Goal: Use online tool/utility: Utilize a website feature to perform a specific function

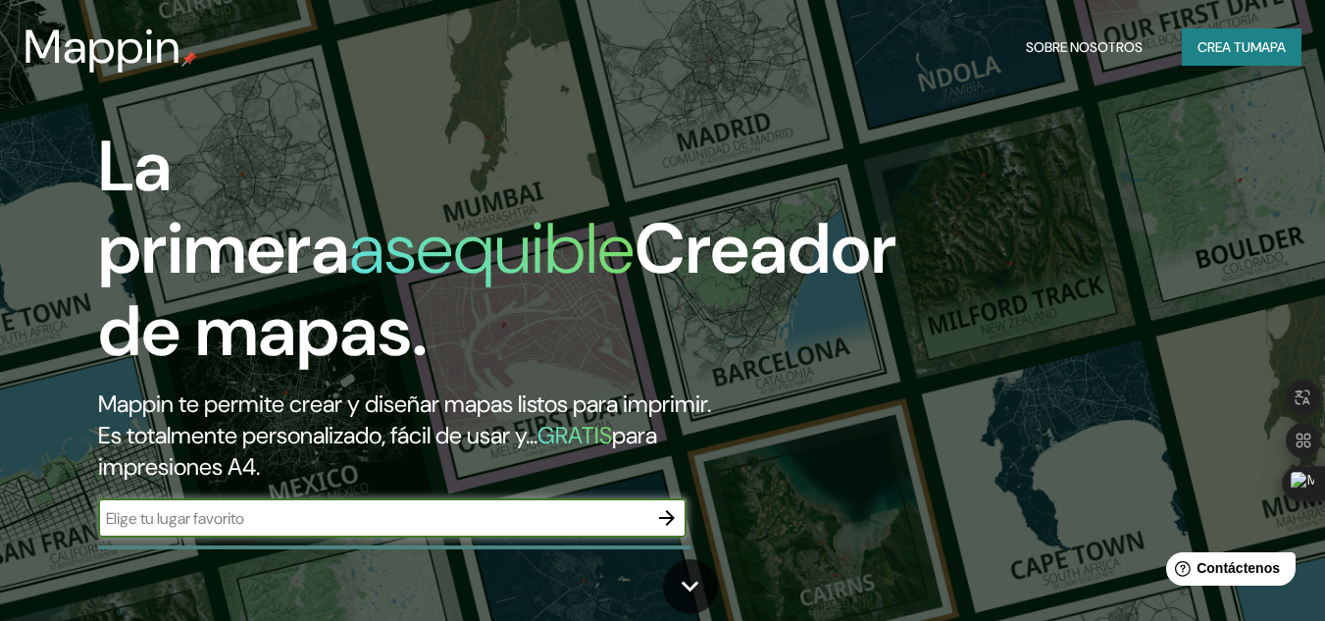
click at [350, 535] on div "​" at bounding box center [392, 517] width 588 height 39
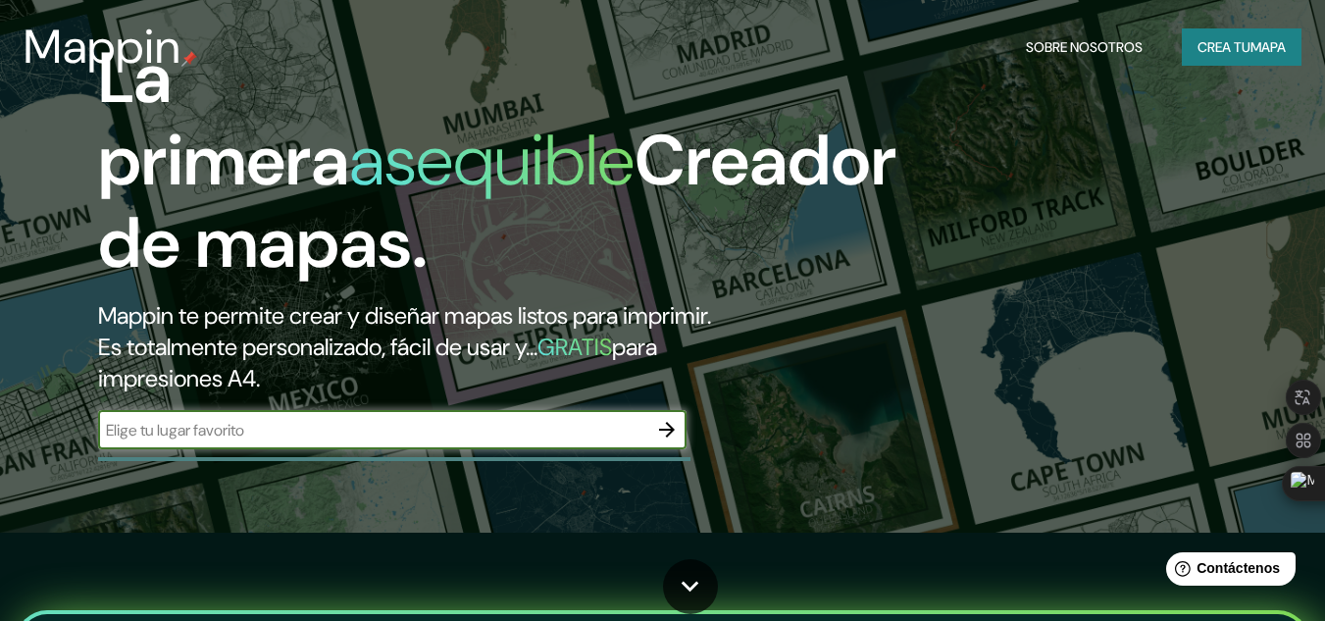
scroll to position [196, 0]
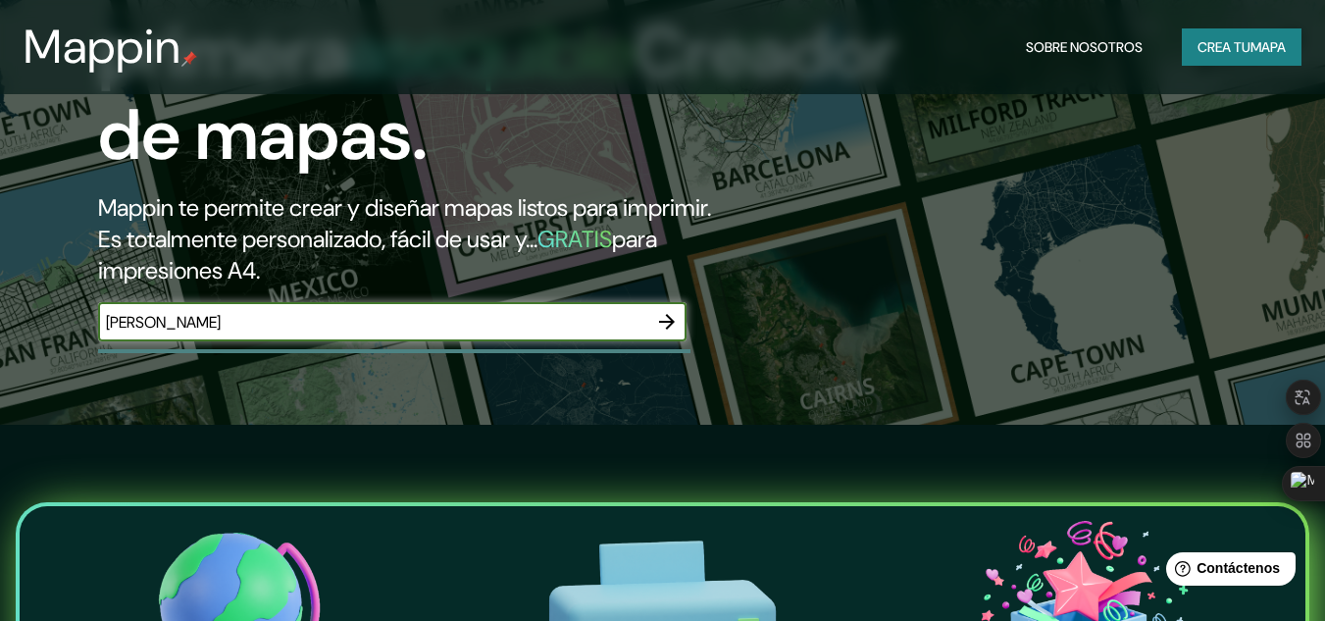
type input "[PERSON_NAME]"
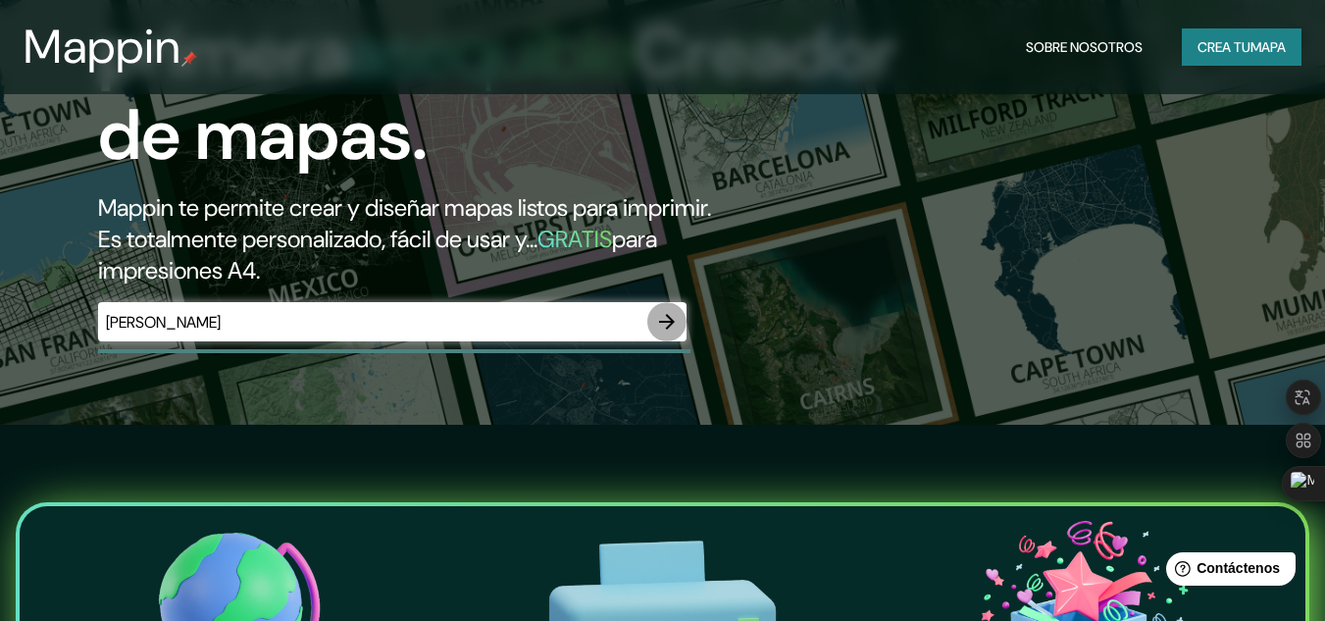
click at [682, 327] on button "button" at bounding box center [666, 321] width 39 height 39
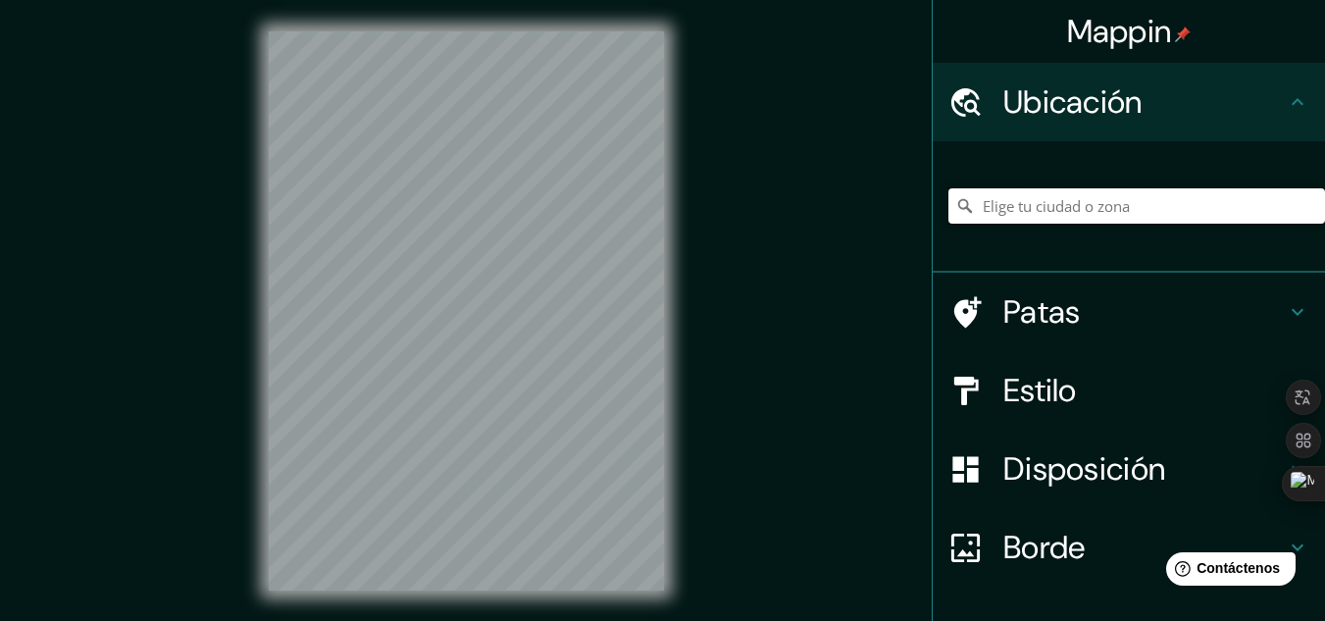
click at [1013, 206] on input "Elige tu ciudad o zona" at bounding box center [1136, 205] width 377 height 35
click at [1015, 202] on input "Elige tu ciudad o zona" at bounding box center [1136, 205] width 377 height 35
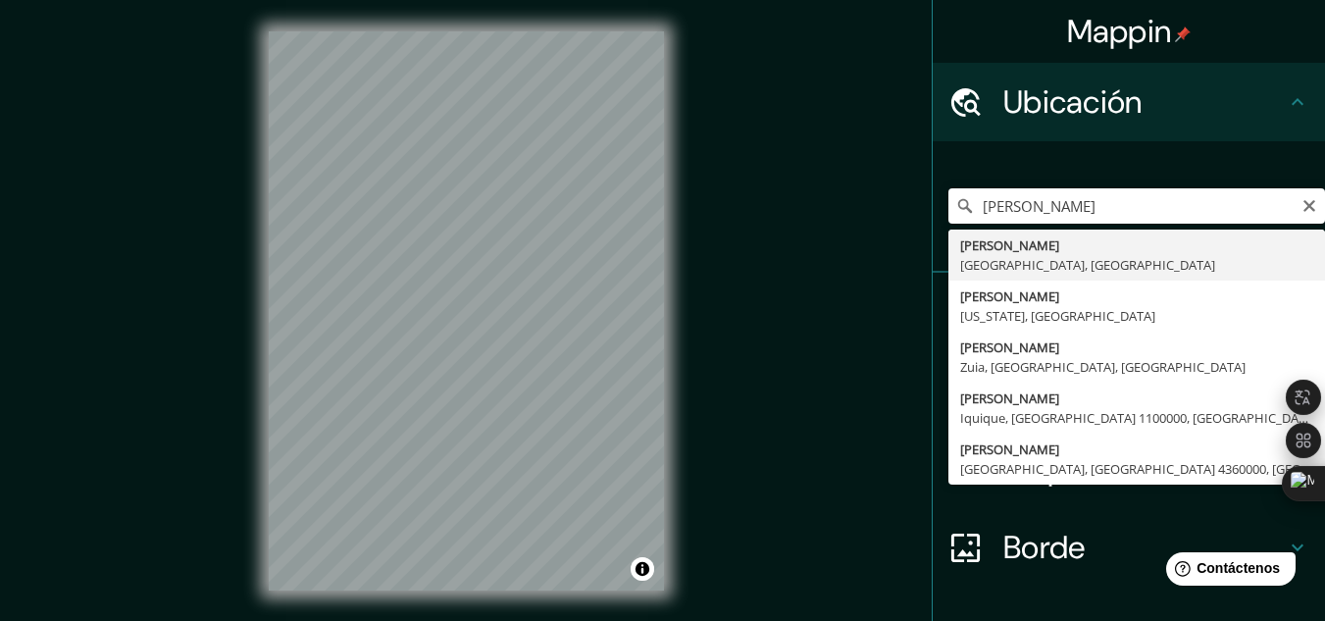
type input "[PERSON_NAME], [GEOGRAPHIC_DATA], [GEOGRAPHIC_DATA]"
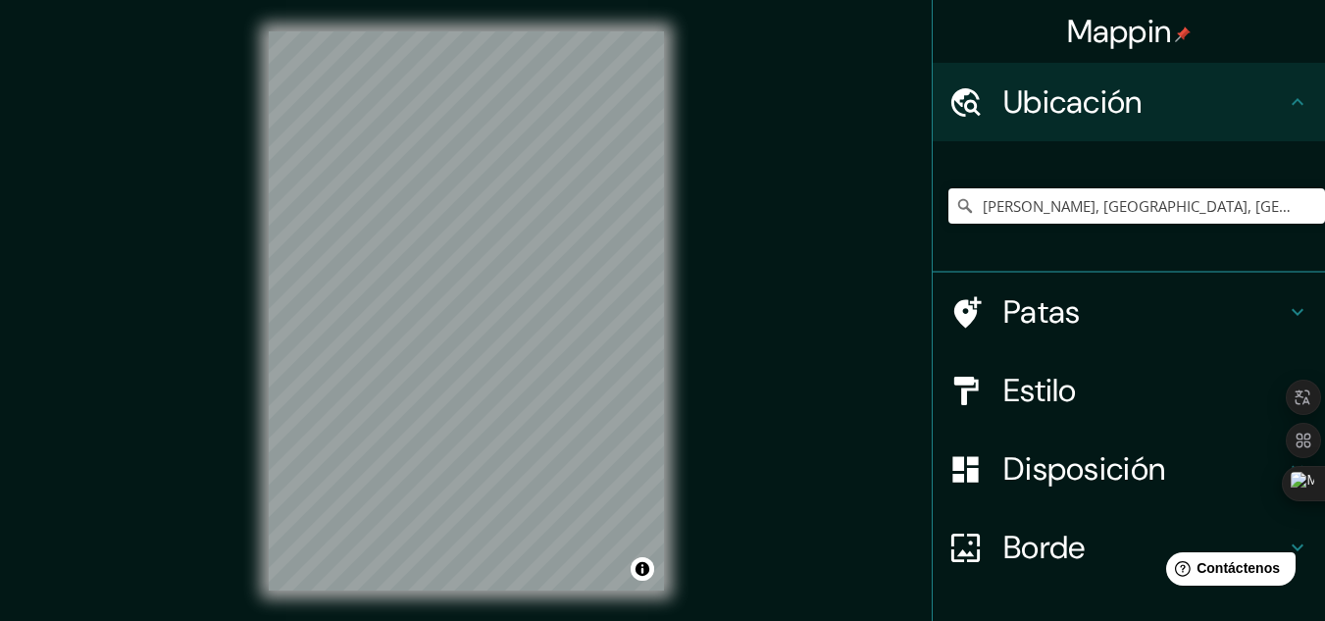
click at [672, 440] on div "© Mapbox © OpenStreetMap Improve this map" at bounding box center [466, 311] width 458 height 622
click at [1014, 328] on font "Patas" at bounding box center [1041, 311] width 77 height 41
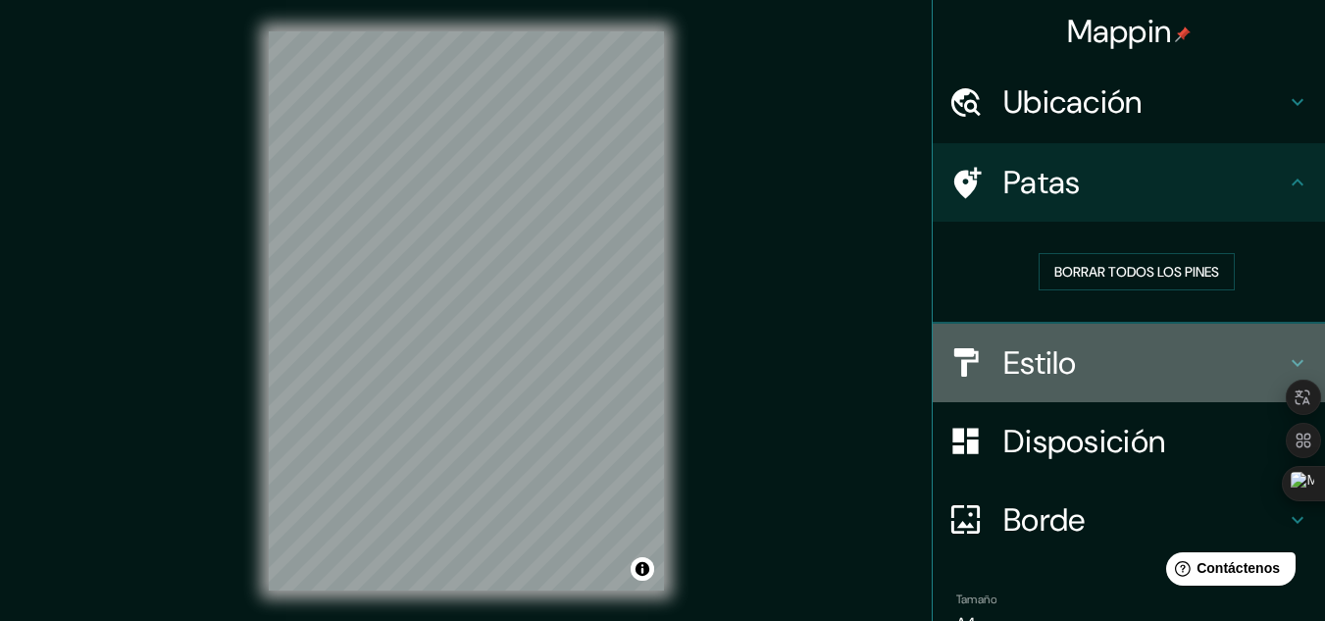
click at [1018, 357] on font "Estilo" at bounding box center [1040, 362] width 74 height 41
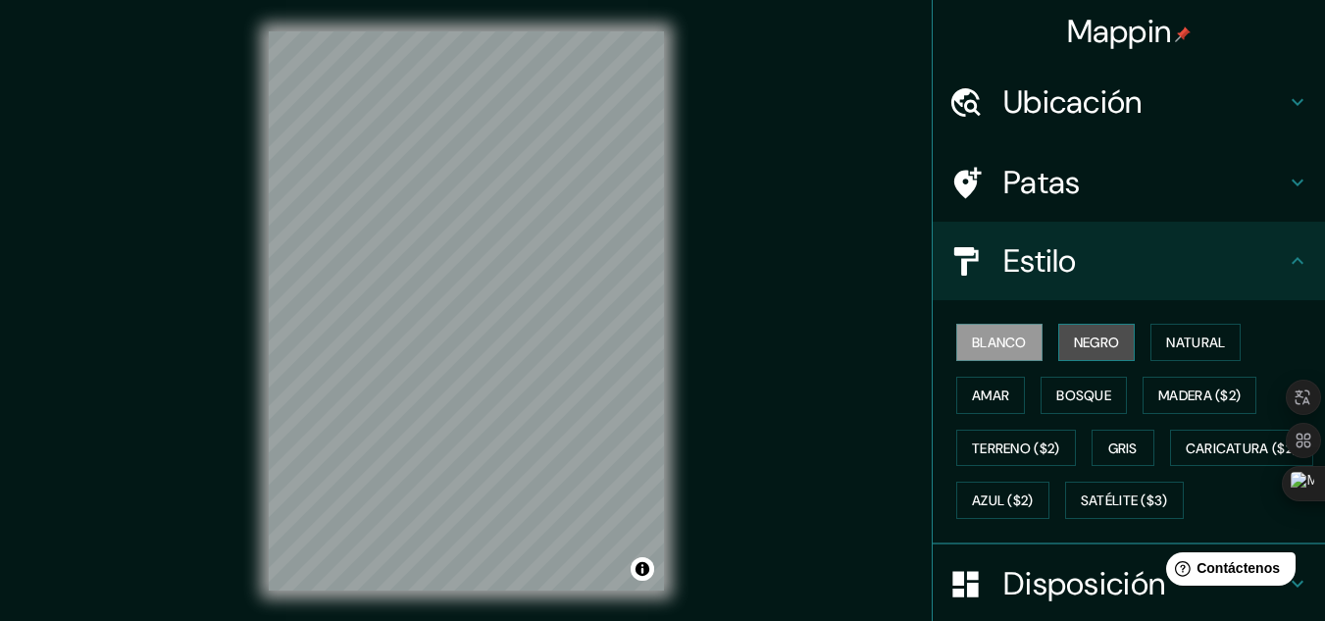
click at [1074, 346] on font "Negro" at bounding box center [1097, 342] width 46 height 18
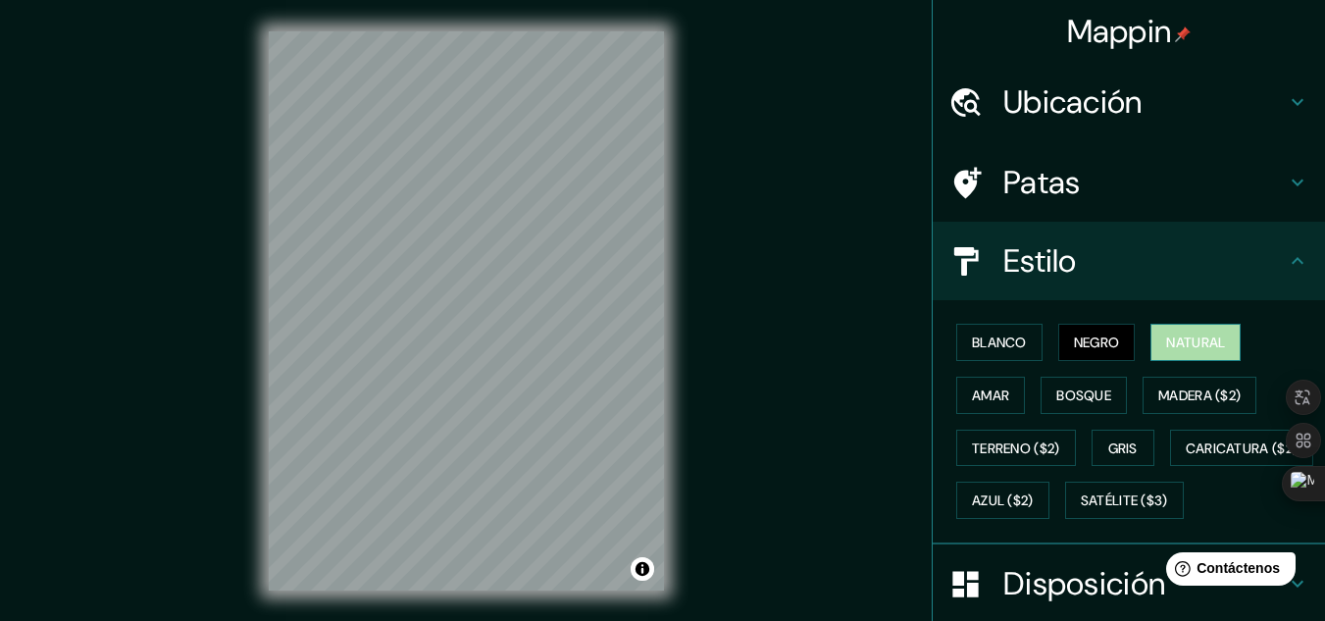
click at [1166, 346] on font "Natural" at bounding box center [1195, 342] width 59 height 18
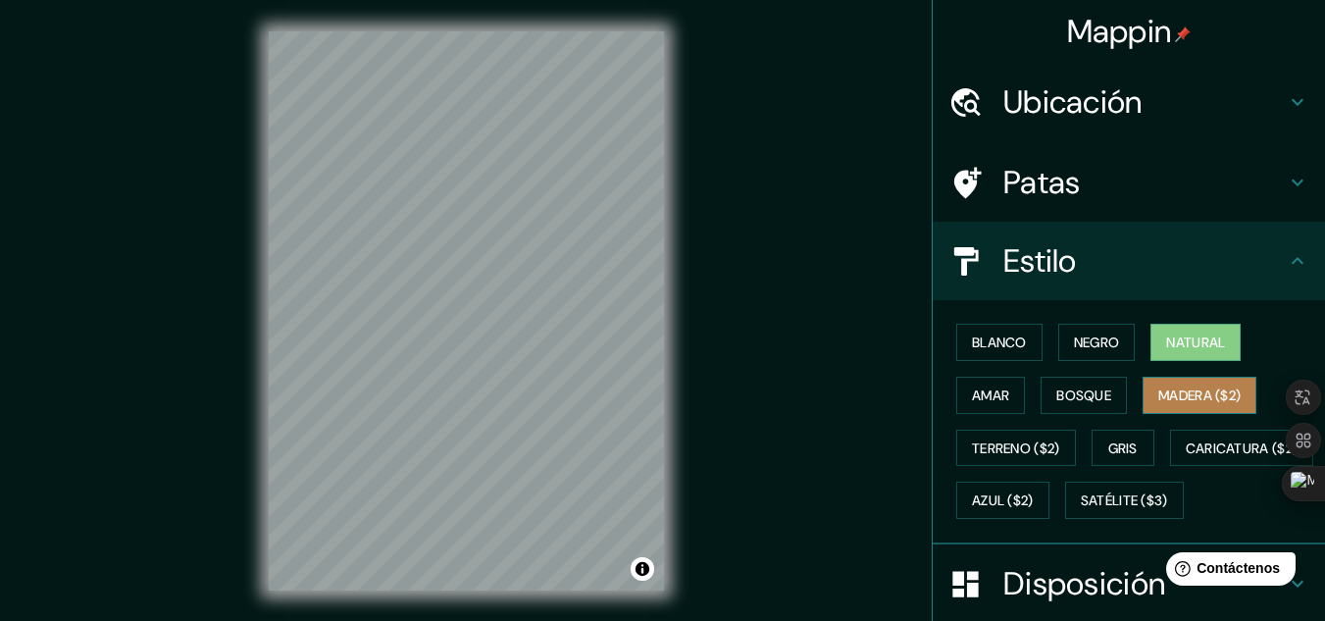
click at [1164, 394] on font "Madera ($2)" at bounding box center [1199, 395] width 82 height 18
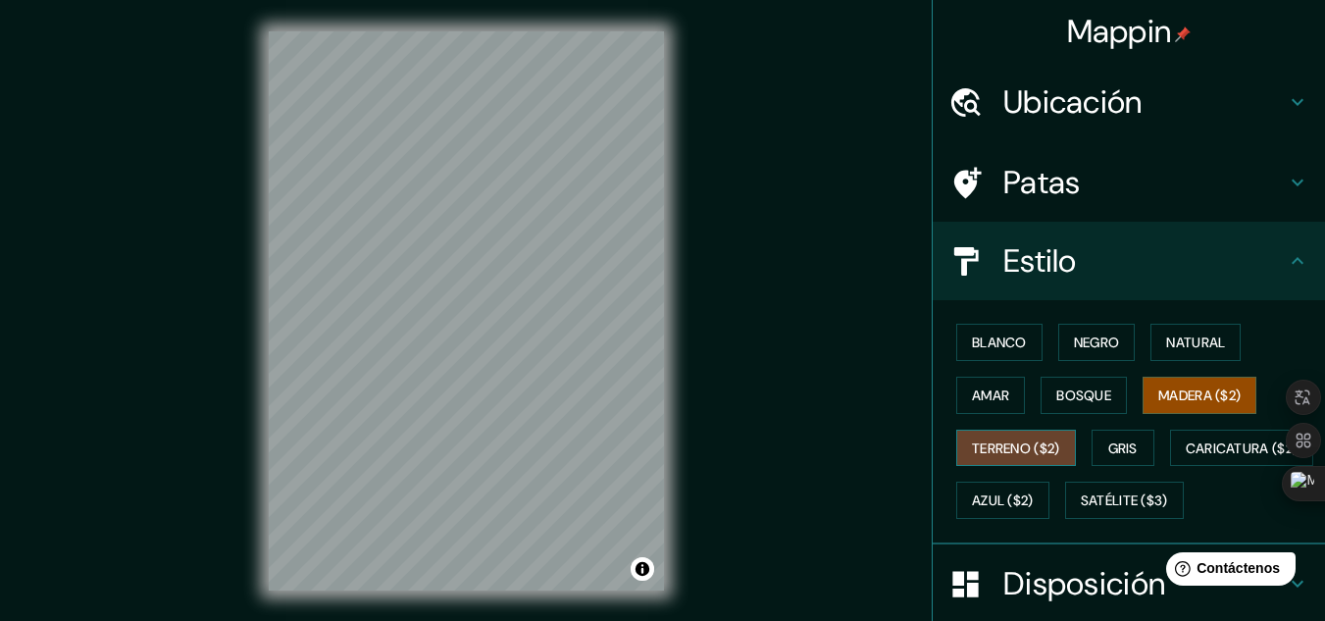
click at [983, 434] on button "Terreno ($2)" at bounding box center [1016, 448] width 120 height 37
click at [1117, 446] on font "Gris" at bounding box center [1122, 448] width 29 height 18
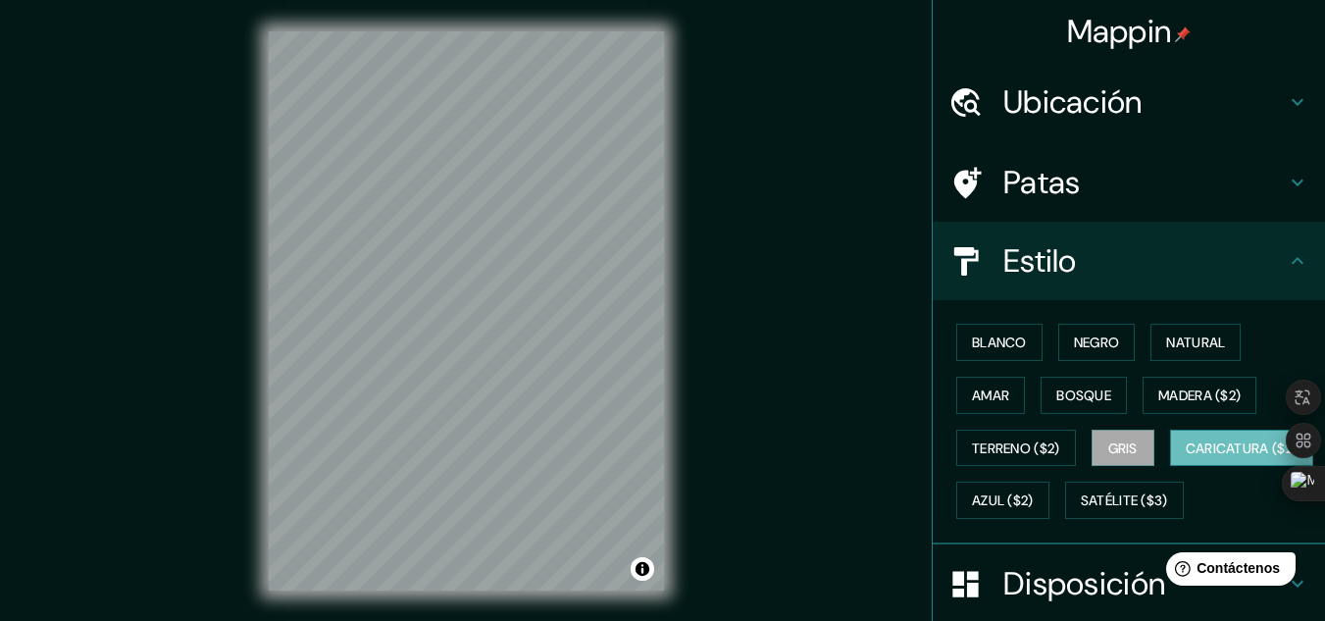
click at [1186, 457] on font "Caricatura ($2)" at bounding box center [1242, 448] width 113 height 18
click at [1034, 500] on font "Azul ($2)" at bounding box center [1003, 501] width 62 height 18
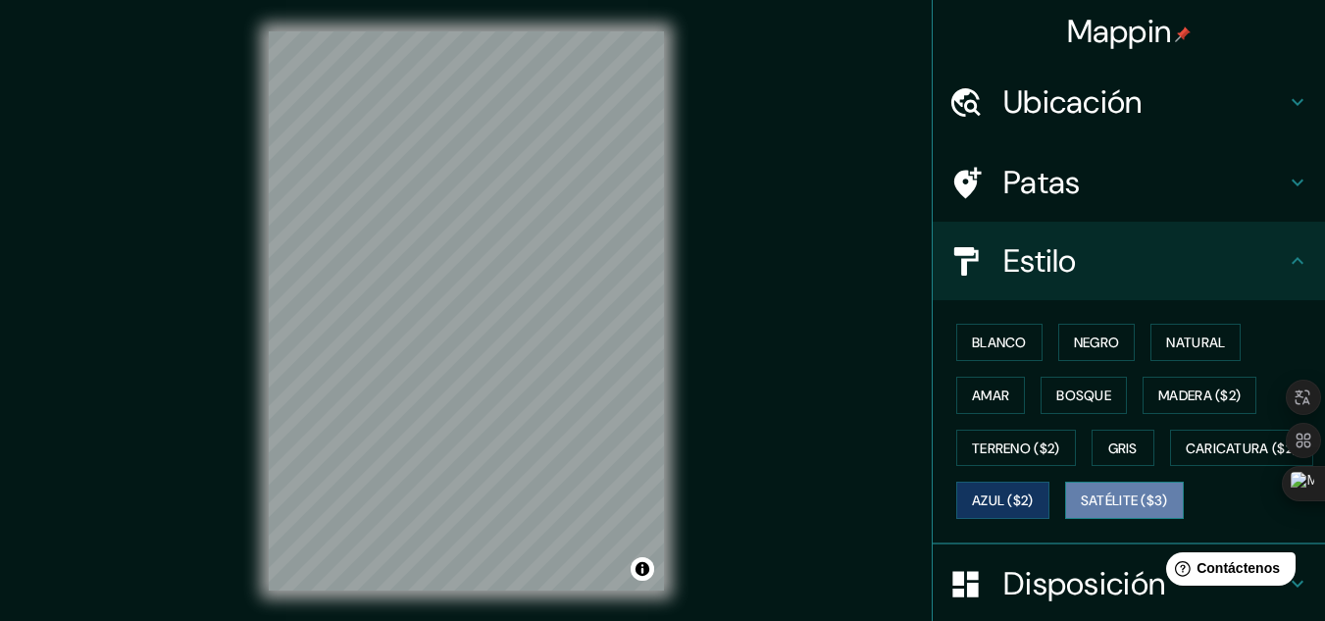
click at [1081, 510] on font "Satélite ($3)" at bounding box center [1124, 501] width 87 height 18
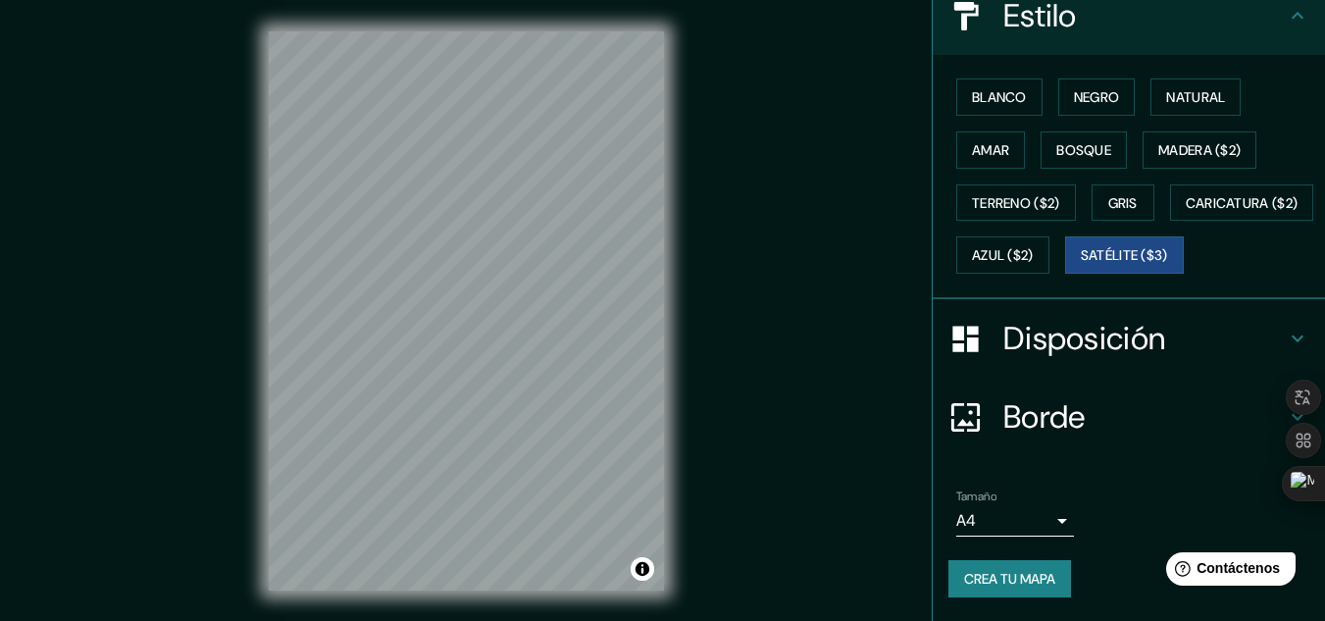
click at [1099, 412] on h4 "Borde" at bounding box center [1144, 416] width 282 height 39
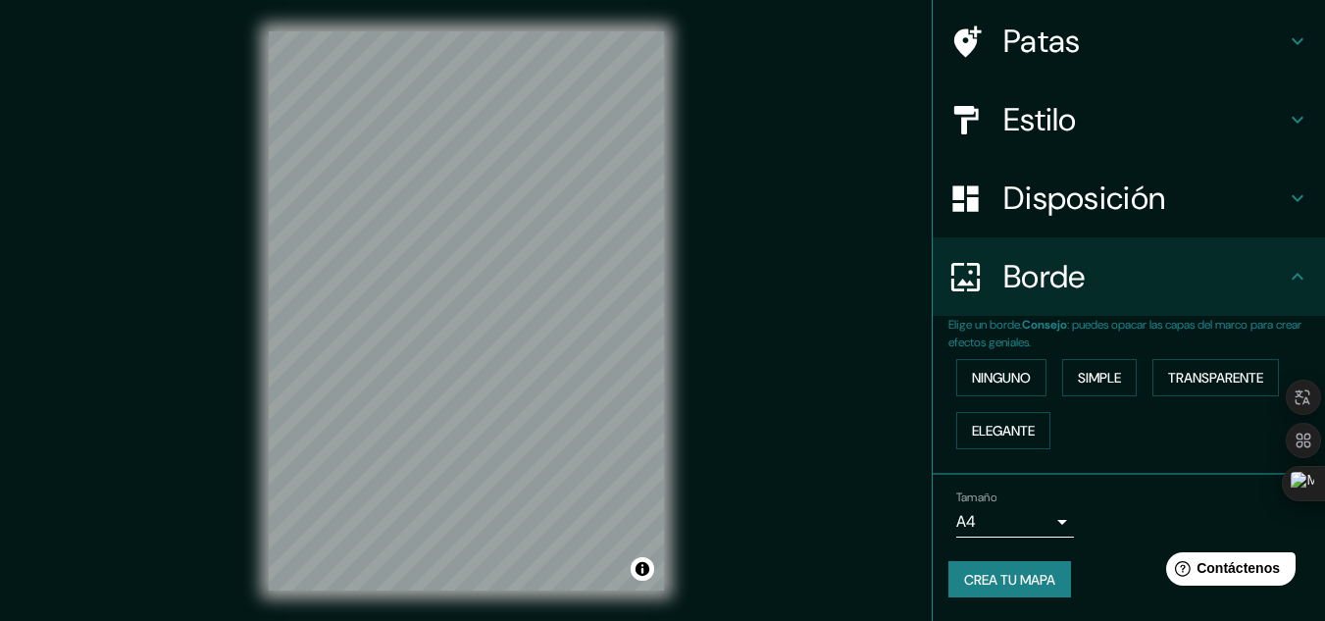
scroll to position [141, 0]
click at [1087, 376] on font "Simple" at bounding box center [1099, 378] width 43 height 18
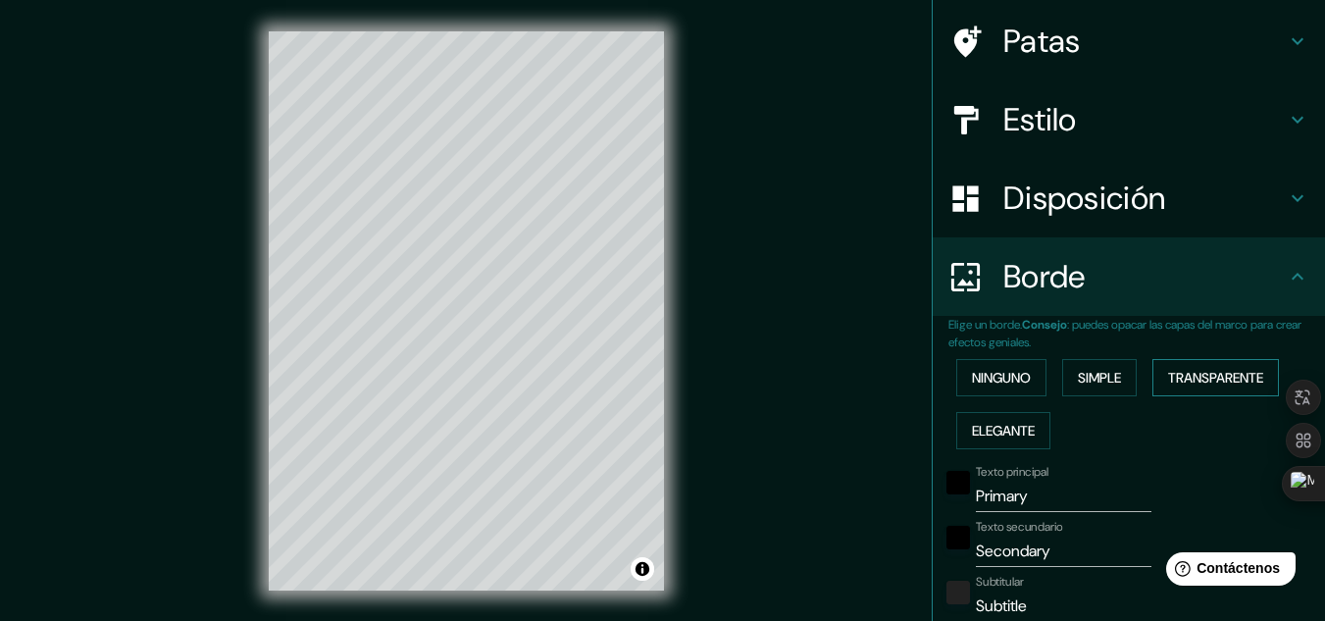
click at [1199, 383] on font "Transparente" at bounding box center [1215, 378] width 95 height 18
click at [989, 424] on font "Elegante" at bounding box center [1003, 431] width 63 height 18
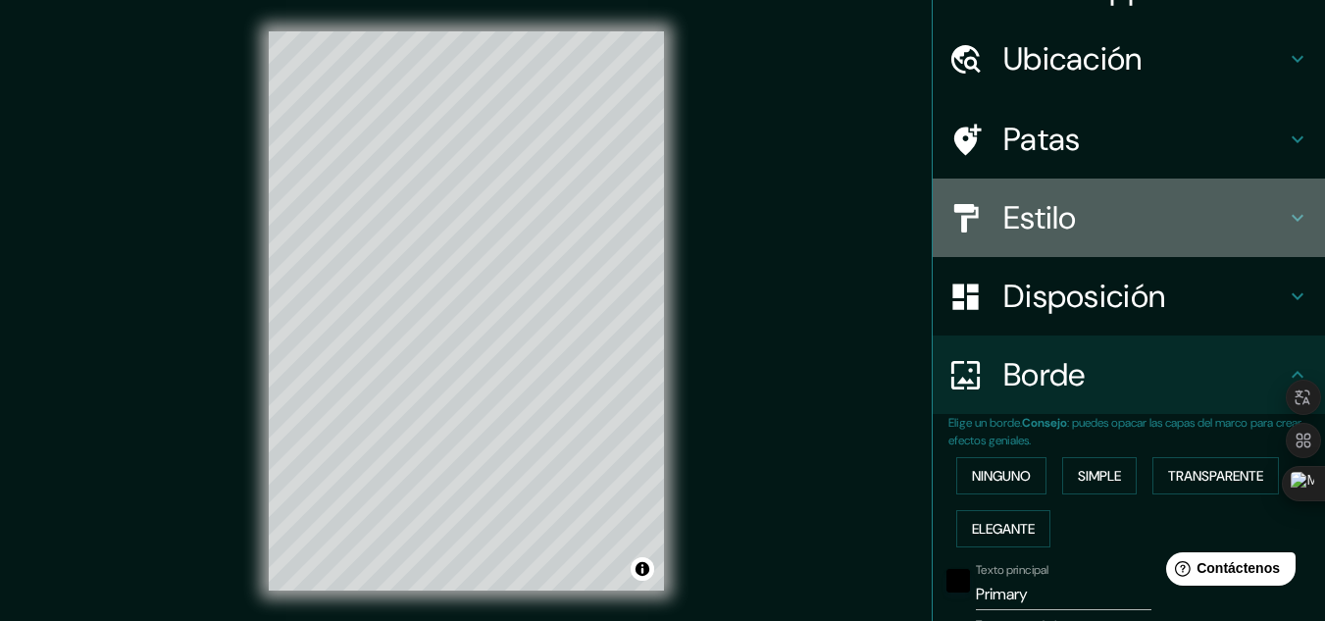
click at [1066, 249] on div "Estilo" at bounding box center [1129, 218] width 392 height 78
type input "161"
type input "32"
type input "16"
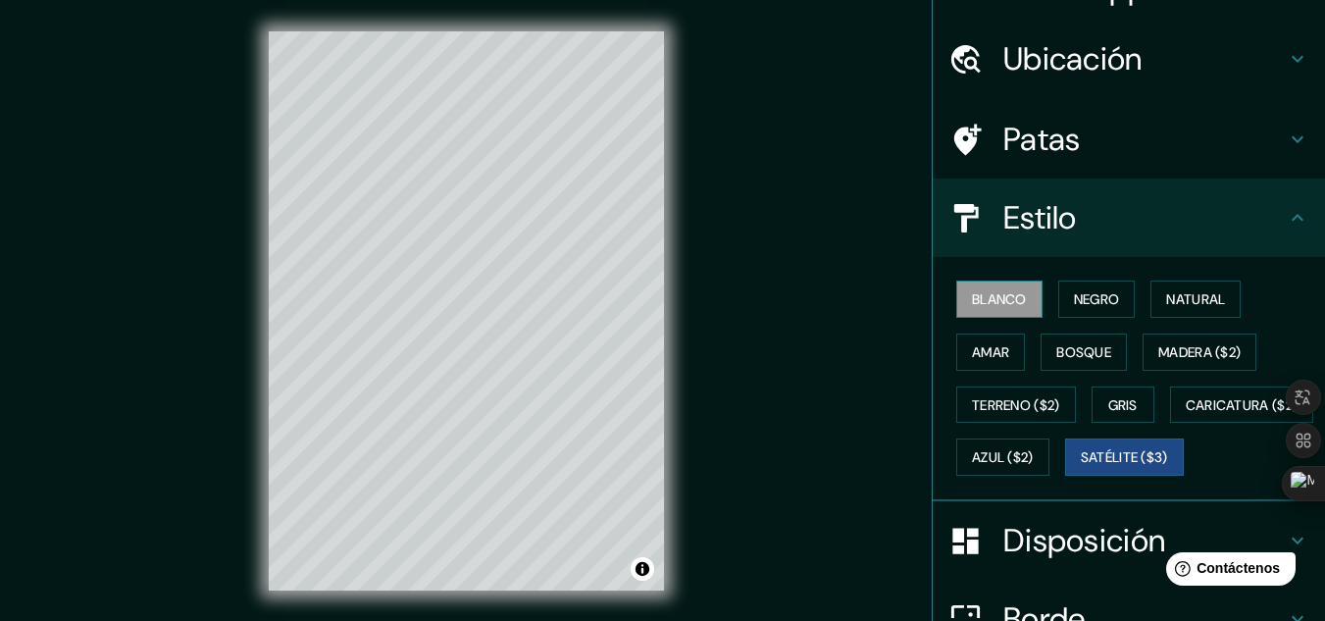
click at [996, 305] on font "Blanco" at bounding box center [999, 299] width 55 height 18
click at [1058, 303] on button "Negro" at bounding box center [1096, 299] width 77 height 37
click at [974, 289] on font "Blanco" at bounding box center [999, 299] width 55 height 26
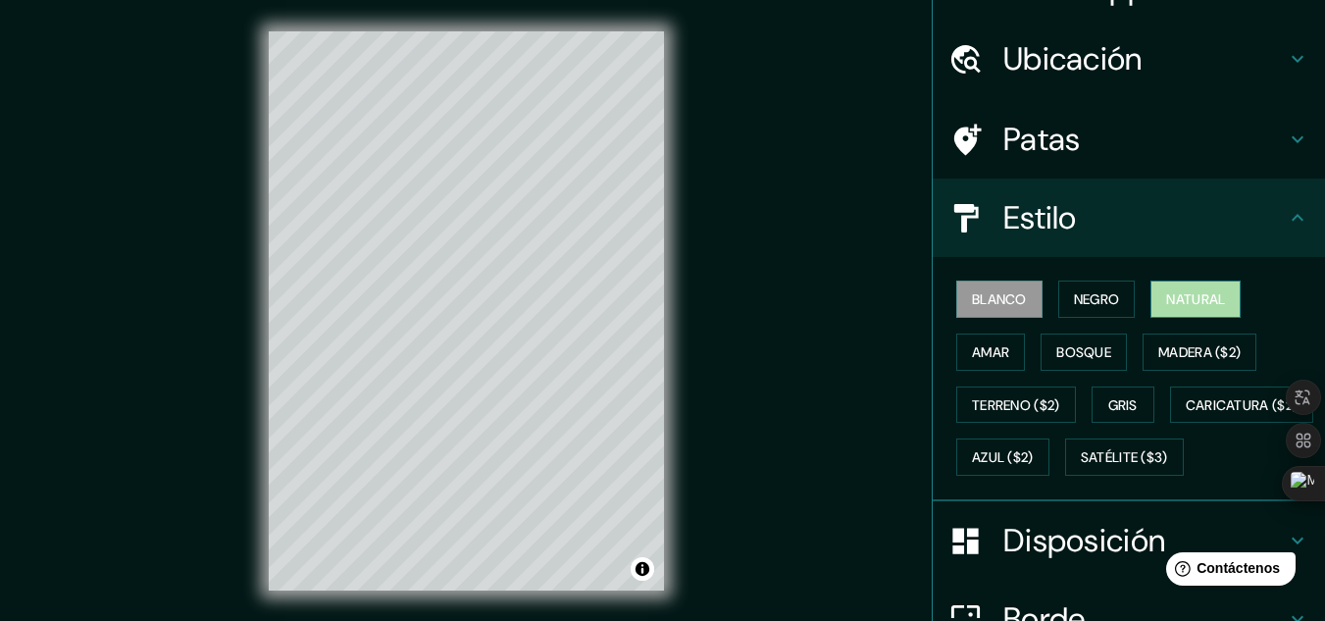
click at [1170, 299] on font "Natural" at bounding box center [1195, 299] width 59 height 18
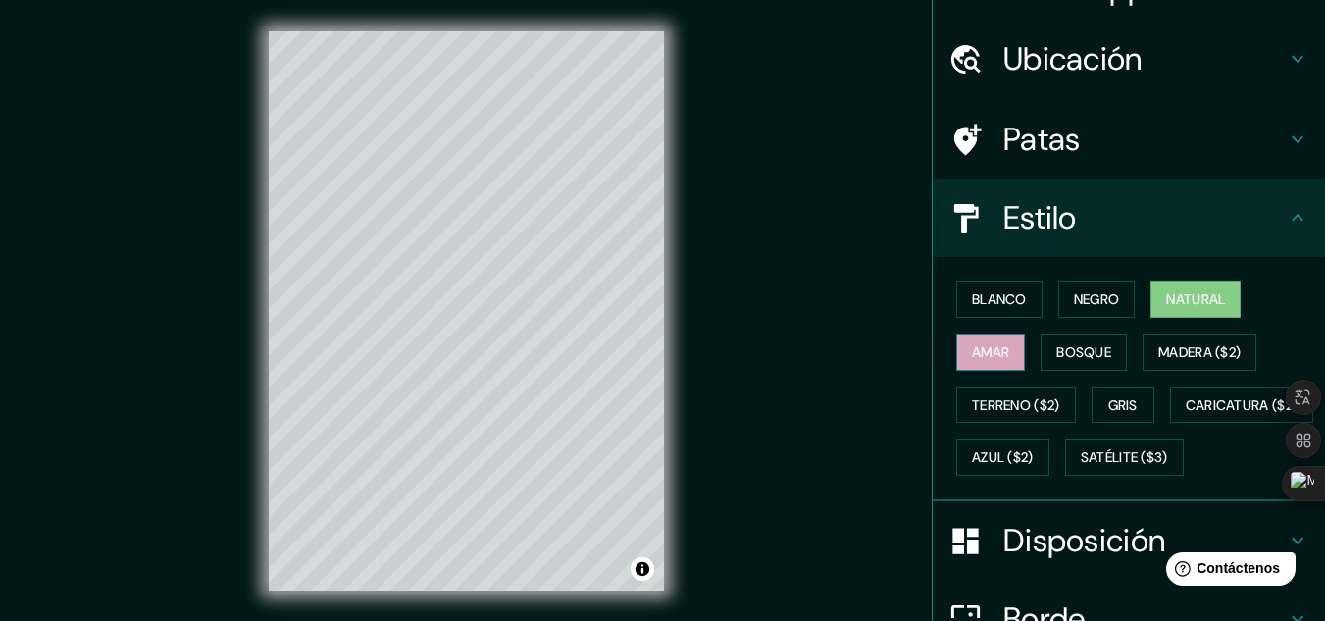
click at [988, 347] on font "Amar" at bounding box center [990, 352] width 37 height 18
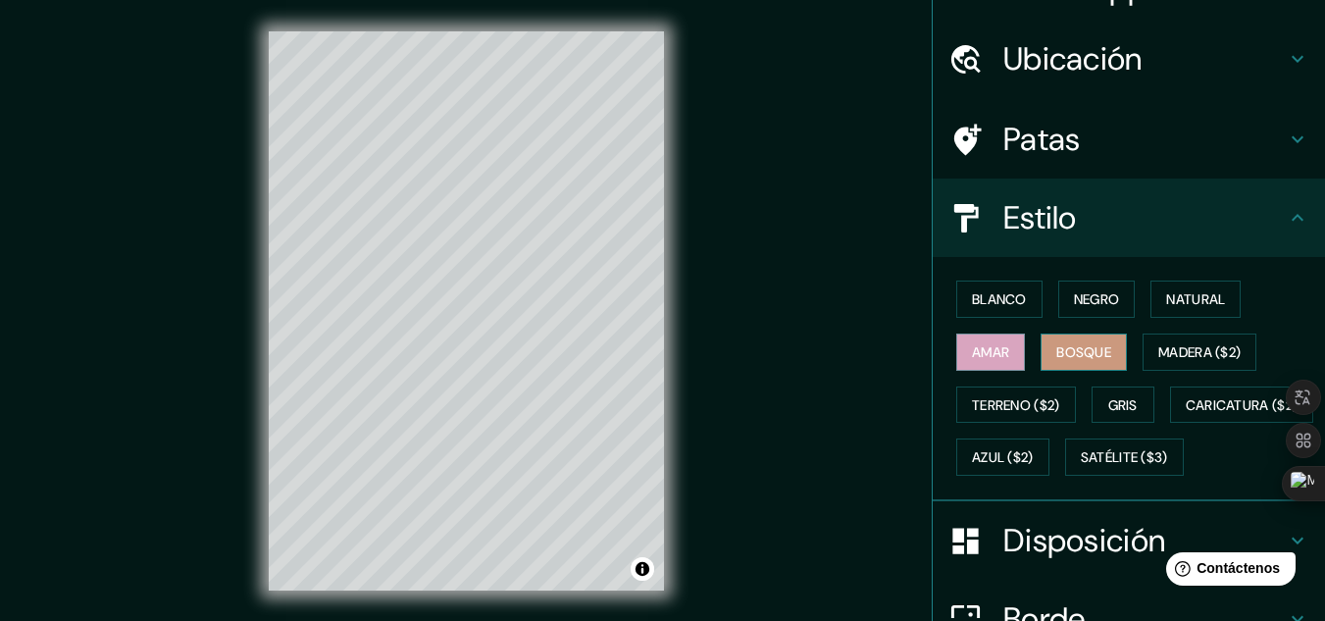
click at [1061, 356] on font "Bosque" at bounding box center [1083, 352] width 55 height 18
click at [1158, 356] on font "Madera ($2)" at bounding box center [1199, 352] width 82 height 18
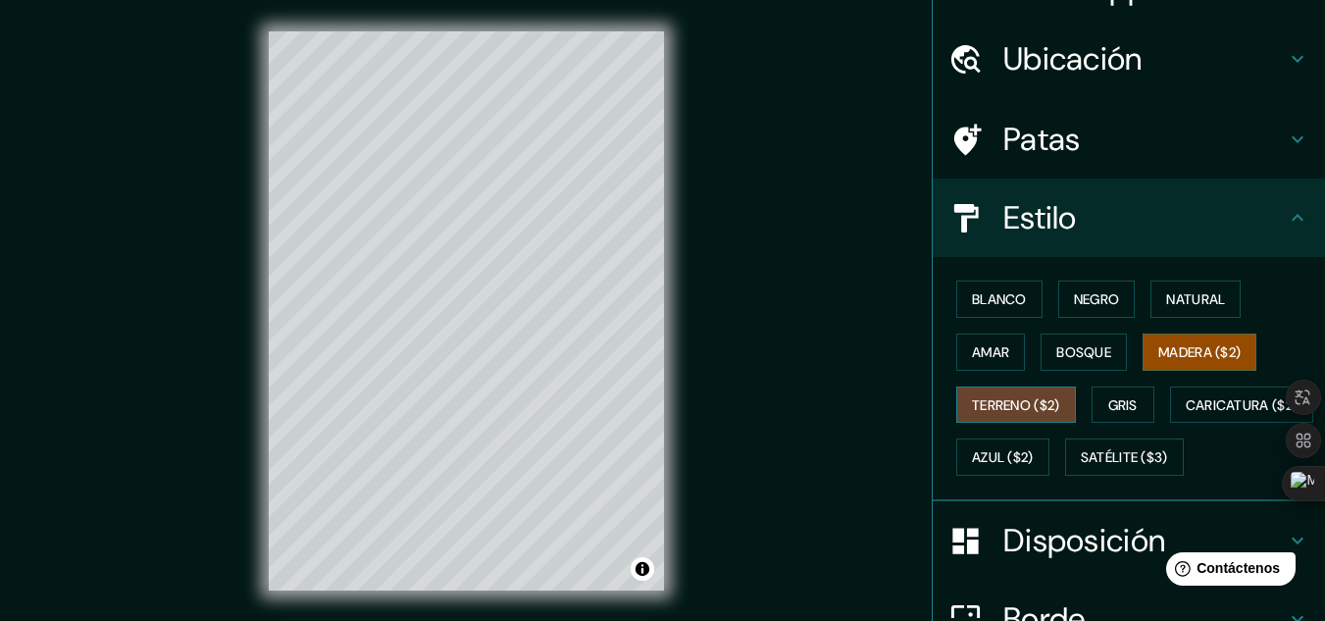
click at [1005, 417] on font "Terreno ($2)" at bounding box center [1016, 405] width 88 height 26
click at [1096, 407] on button "Gris" at bounding box center [1123, 404] width 63 height 37
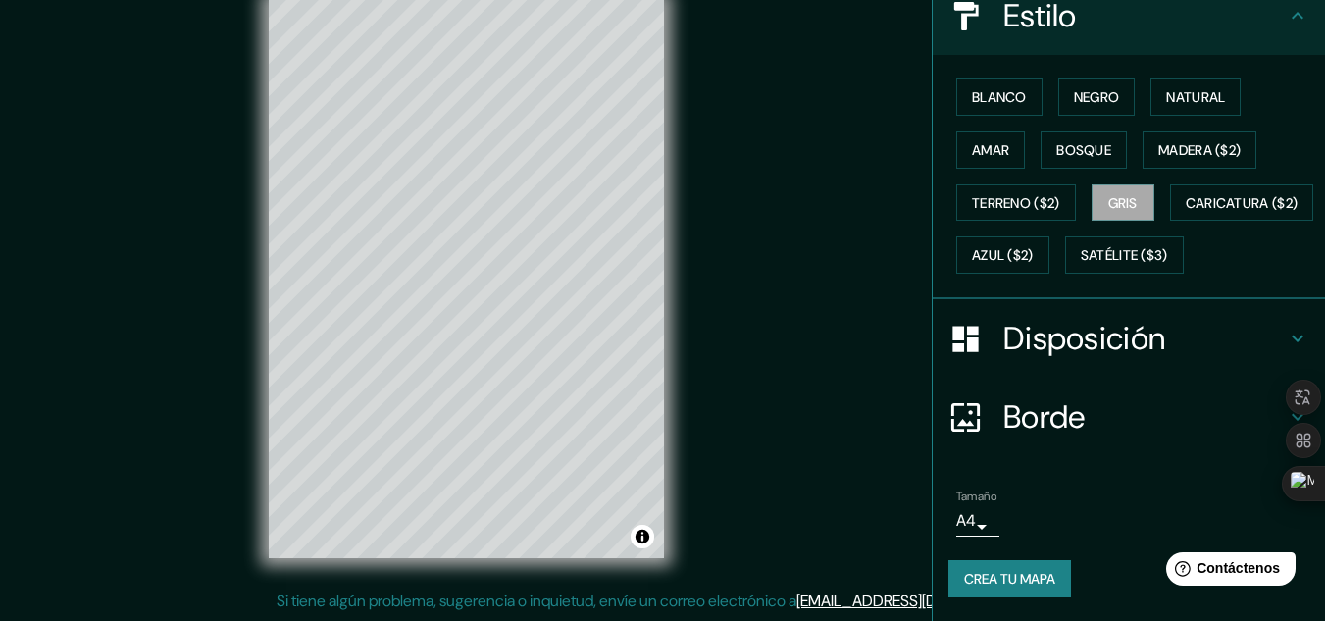
scroll to position [297, 0]
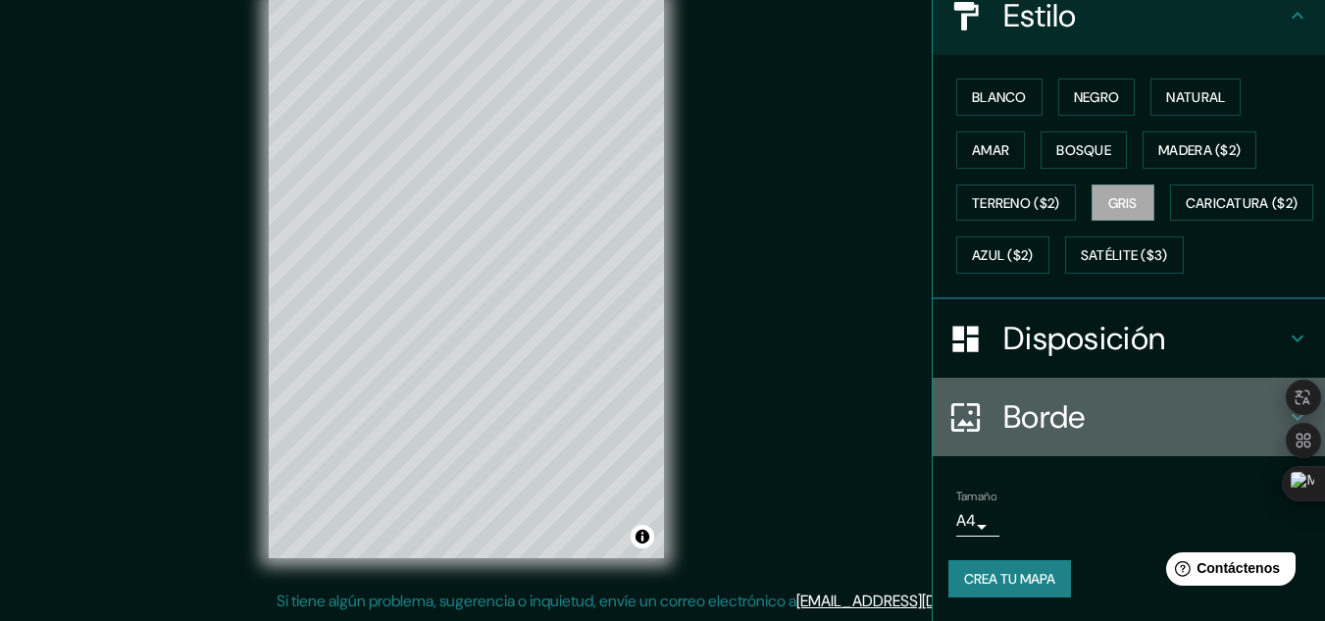
click at [1030, 412] on font "Borde" at bounding box center [1044, 416] width 82 height 41
type input "161"
type input "32"
type input "16"
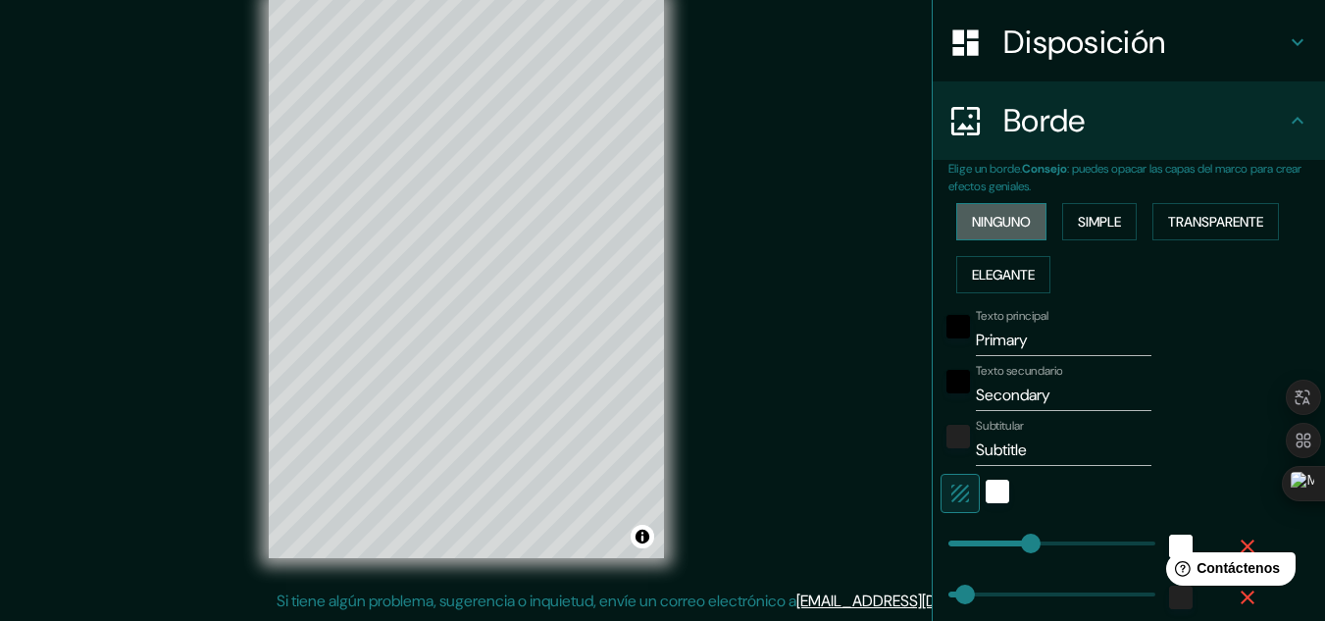
click at [992, 229] on font "Ninguno" at bounding box center [1001, 222] width 59 height 18
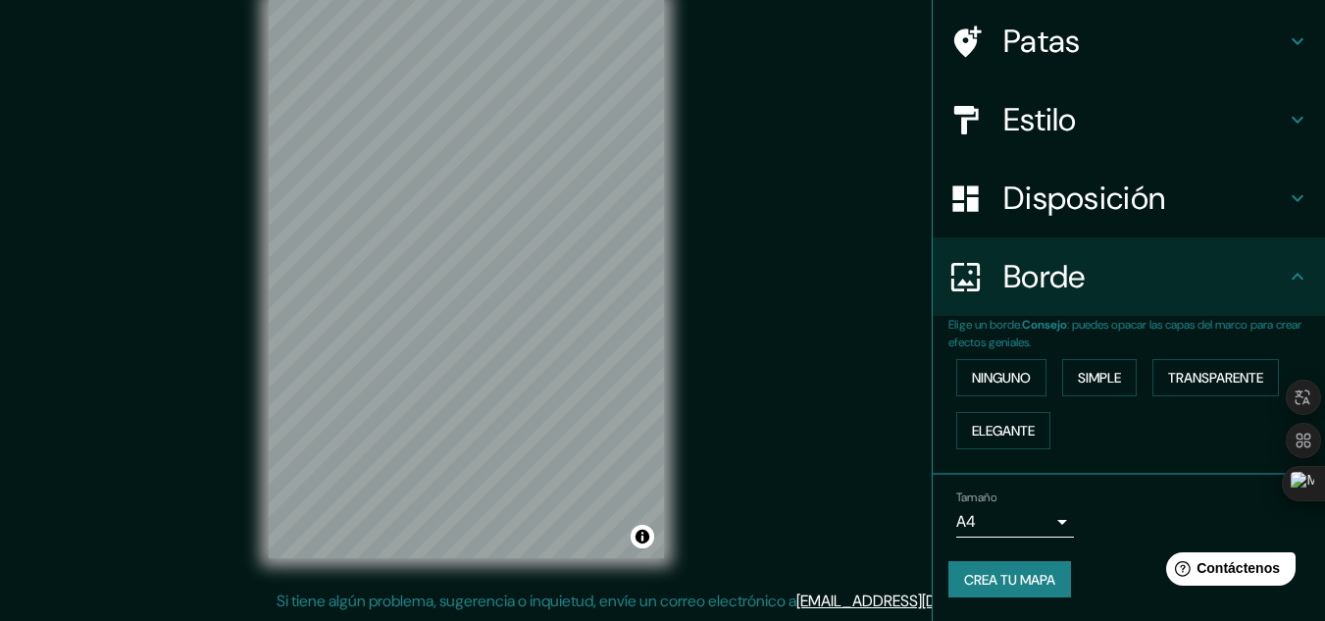
click at [1244, 201] on h4 "Disposición" at bounding box center [1144, 198] width 282 height 39
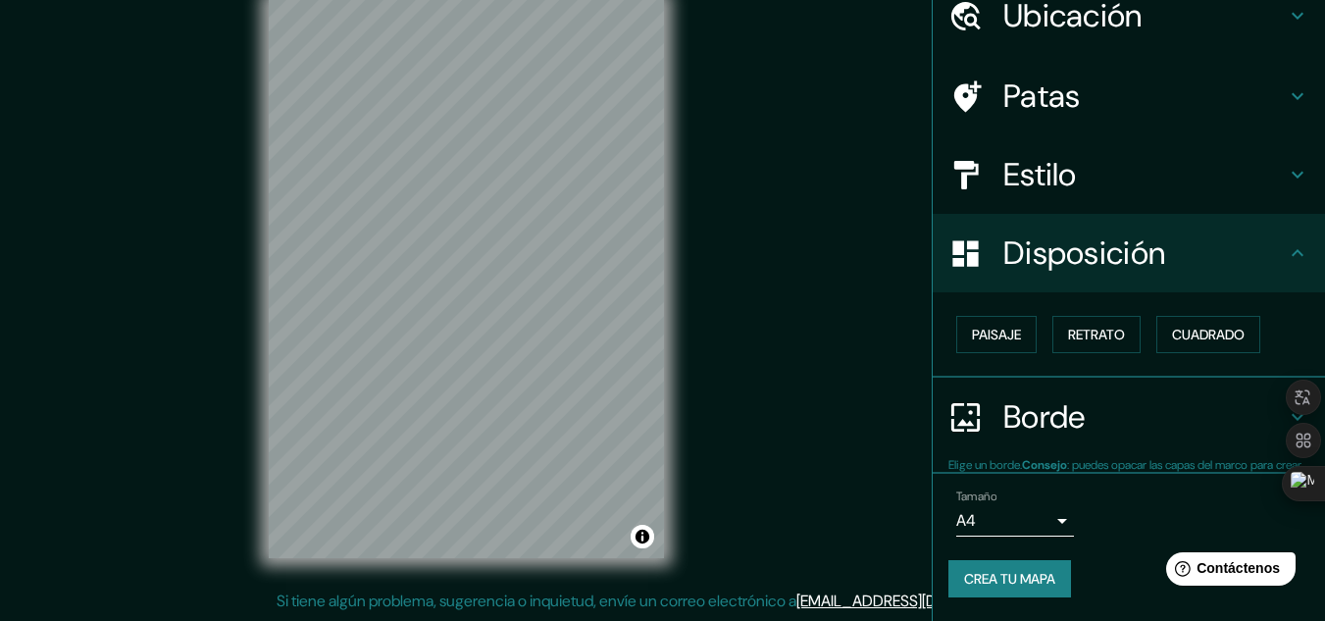
scroll to position [86, 0]
click at [1002, 344] on font "Paisaje" at bounding box center [996, 335] width 49 height 26
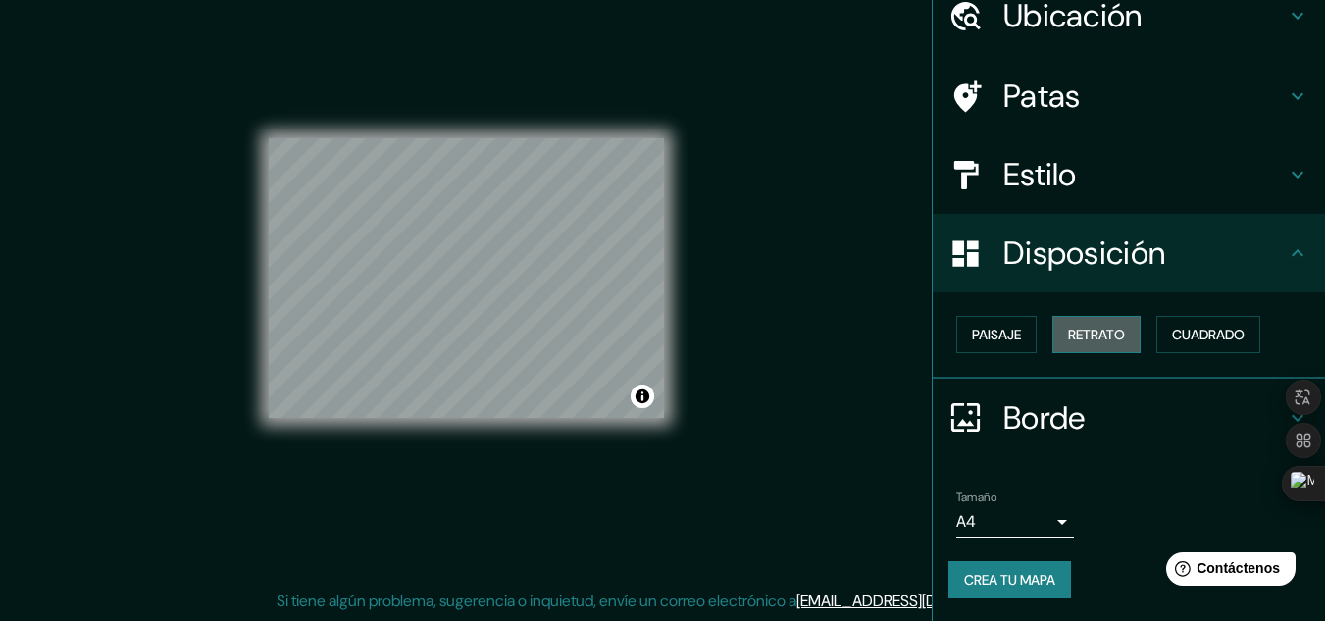
click at [1080, 334] on font "Retrato" at bounding box center [1096, 335] width 57 height 18
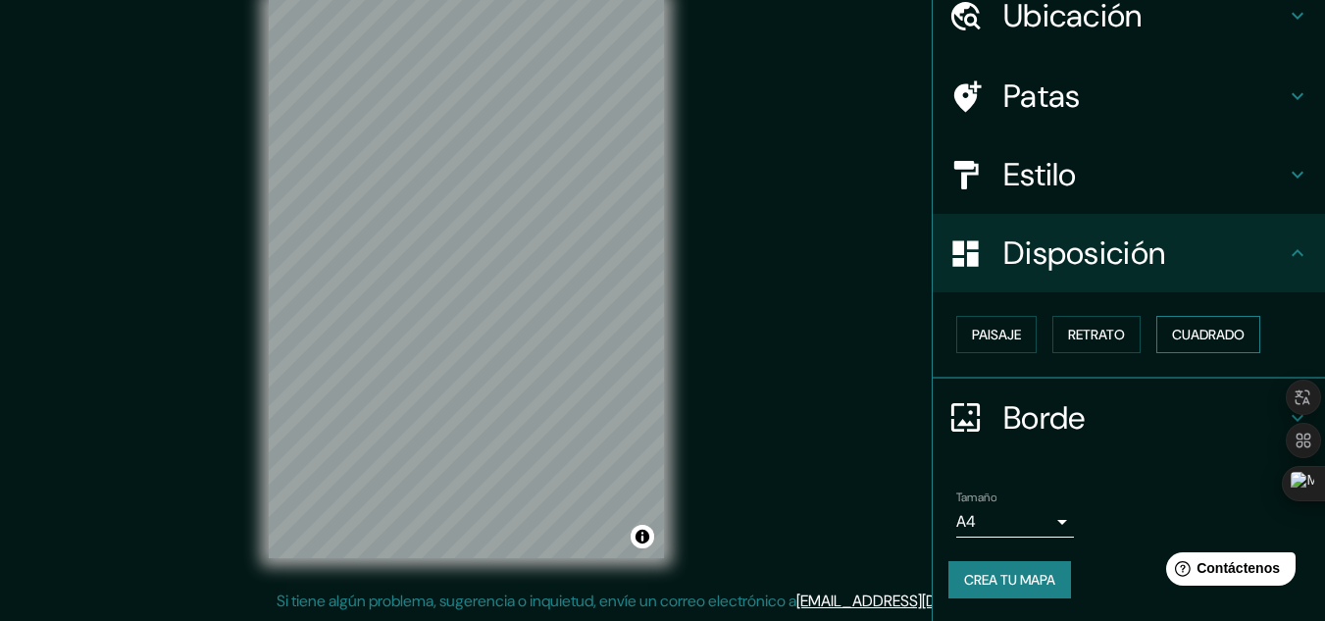
click at [1200, 328] on font "Cuadrado" at bounding box center [1208, 335] width 73 height 18
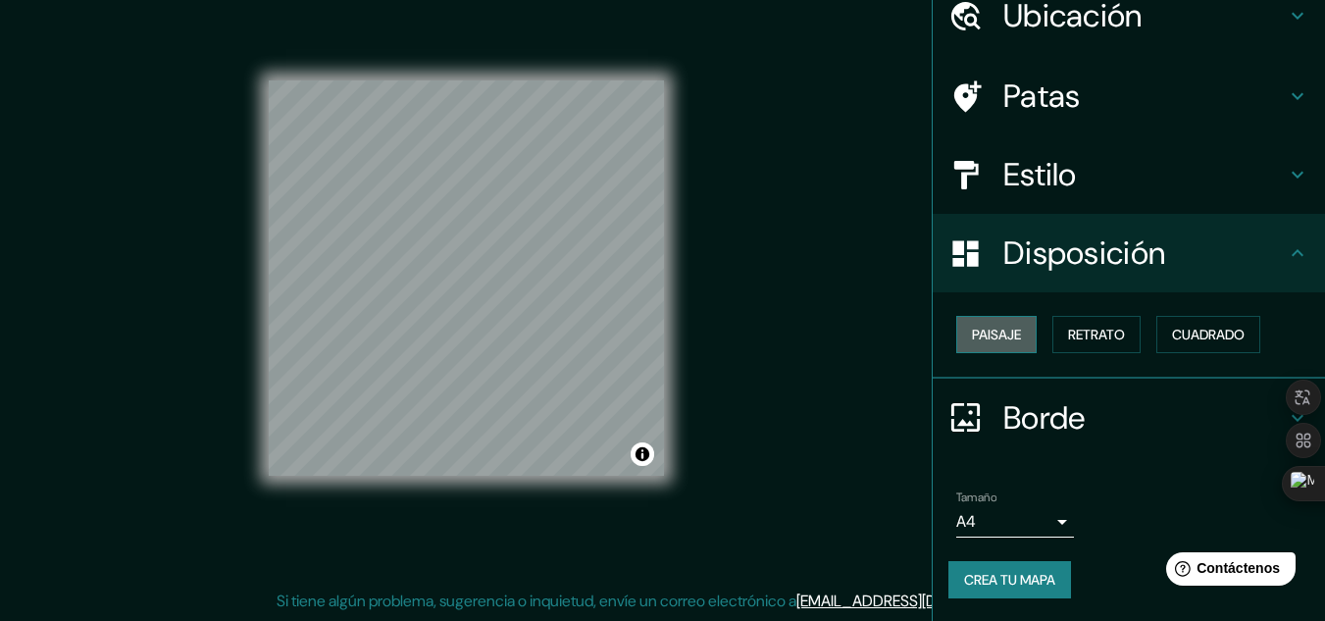
click at [1000, 334] on font "Paisaje" at bounding box center [996, 335] width 49 height 18
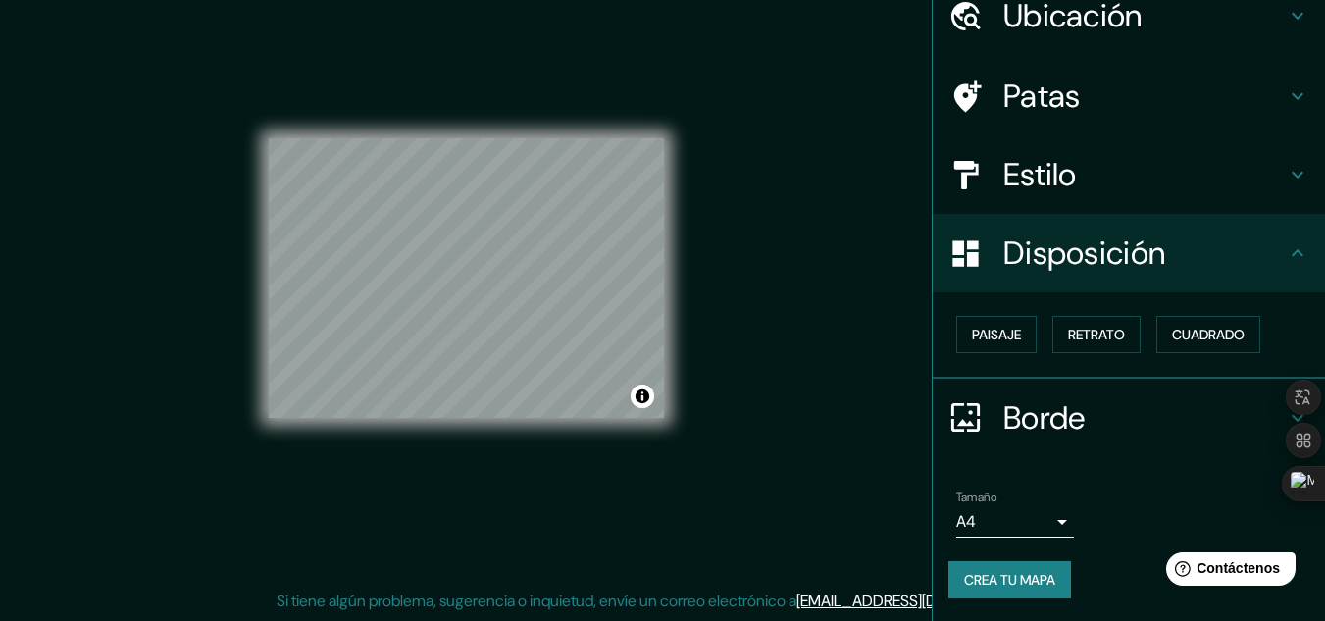
click at [1286, 249] on icon at bounding box center [1298, 253] width 24 height 24
click at [1286, 96] on icon at bounding box center [1298, 96] width 24 height 24
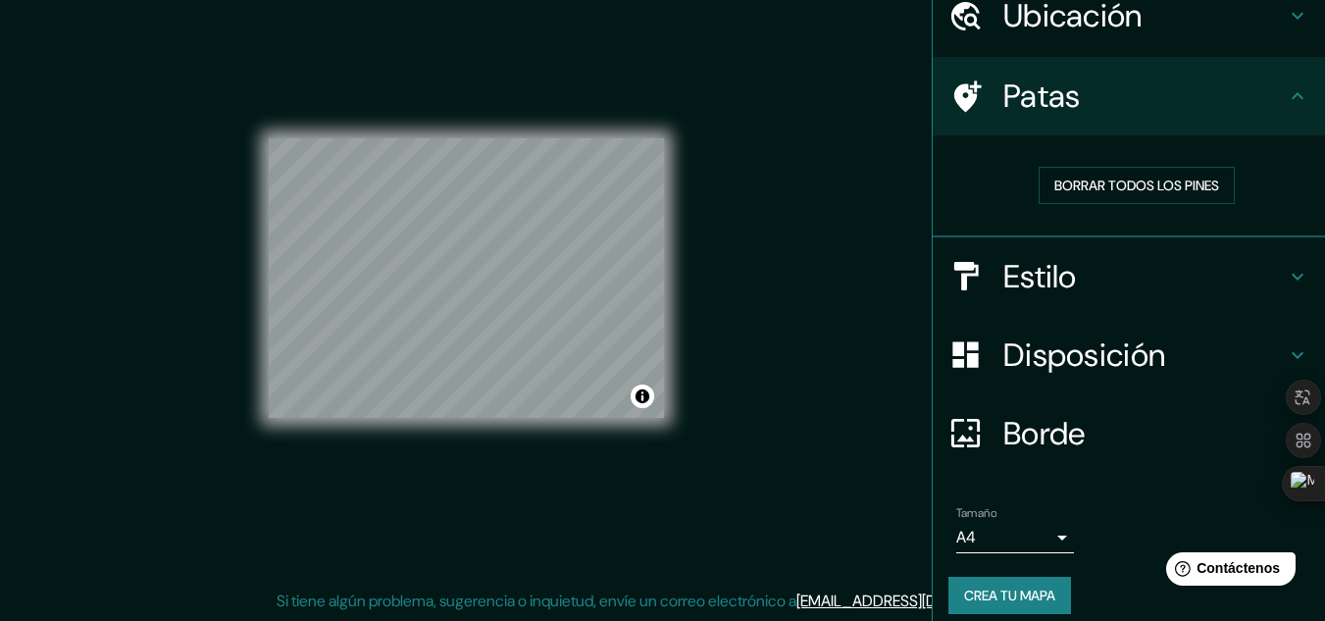
click at [1286, 96] on icon at bounding box center [1298, 96] width 24 height 24
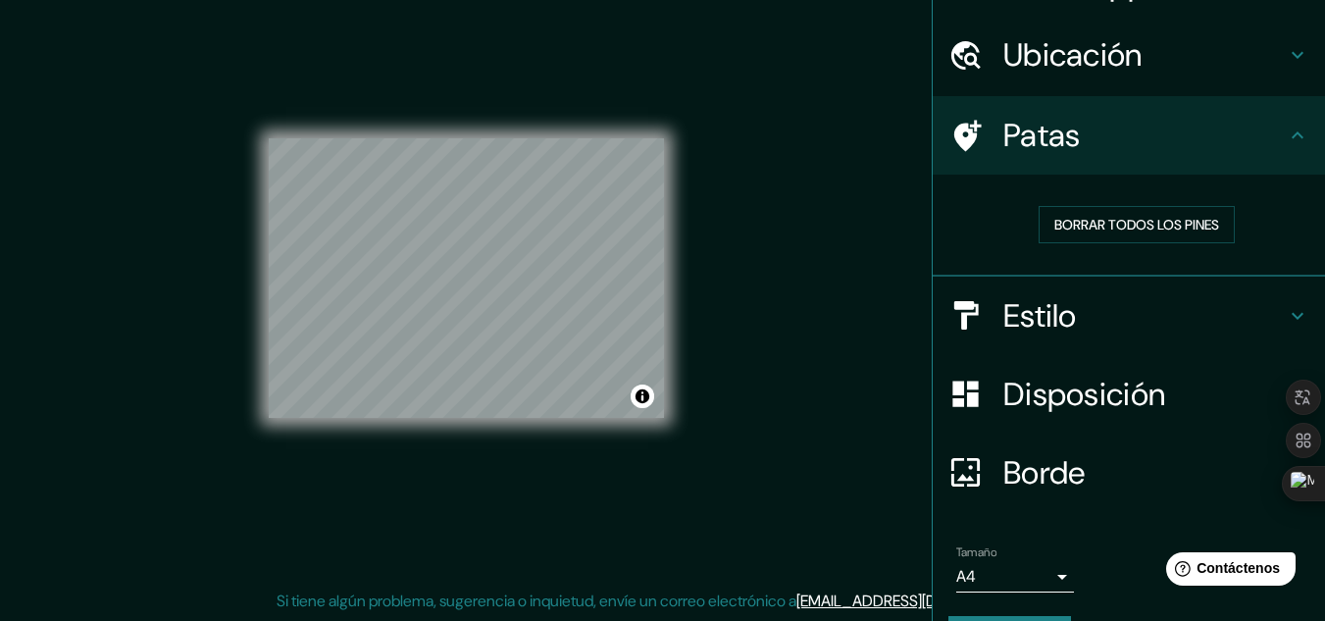
scroll to position [0, 0]
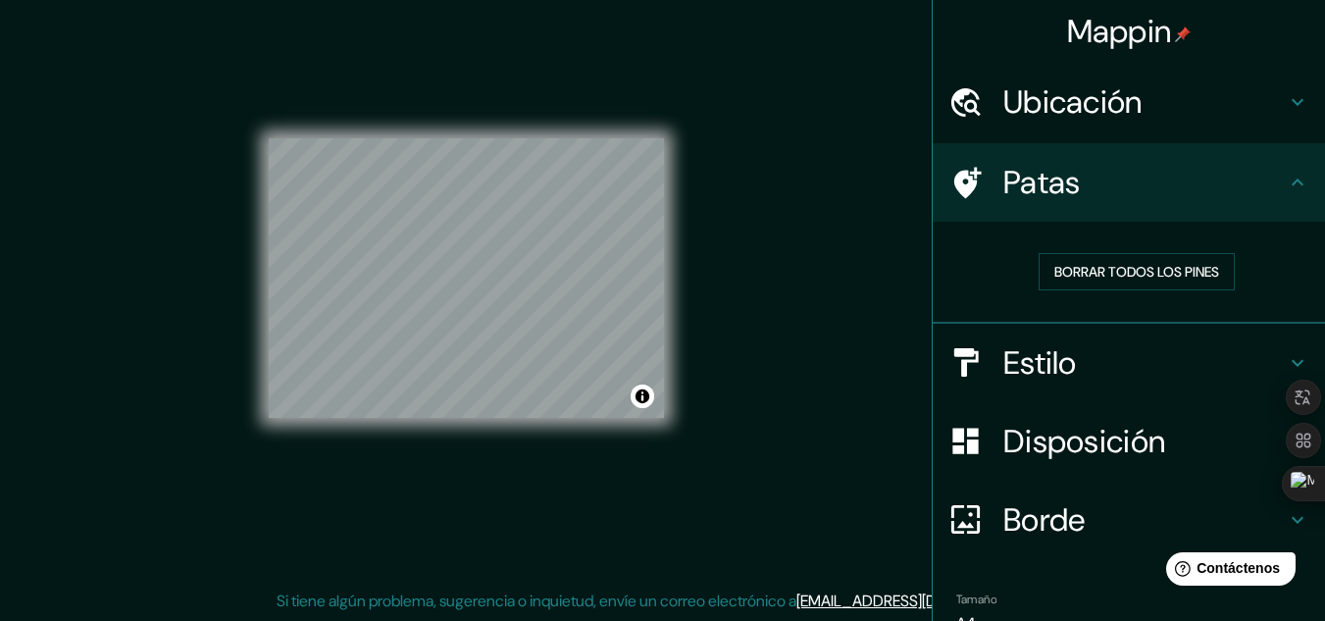
click at [569, 11] on div "© Mapbox © OpenStreetMap Improve this map" at bounding box center [466, 278] width 395 height 559
